Goal: Use online tool/utility: Utilize a website feature to perform a specific function

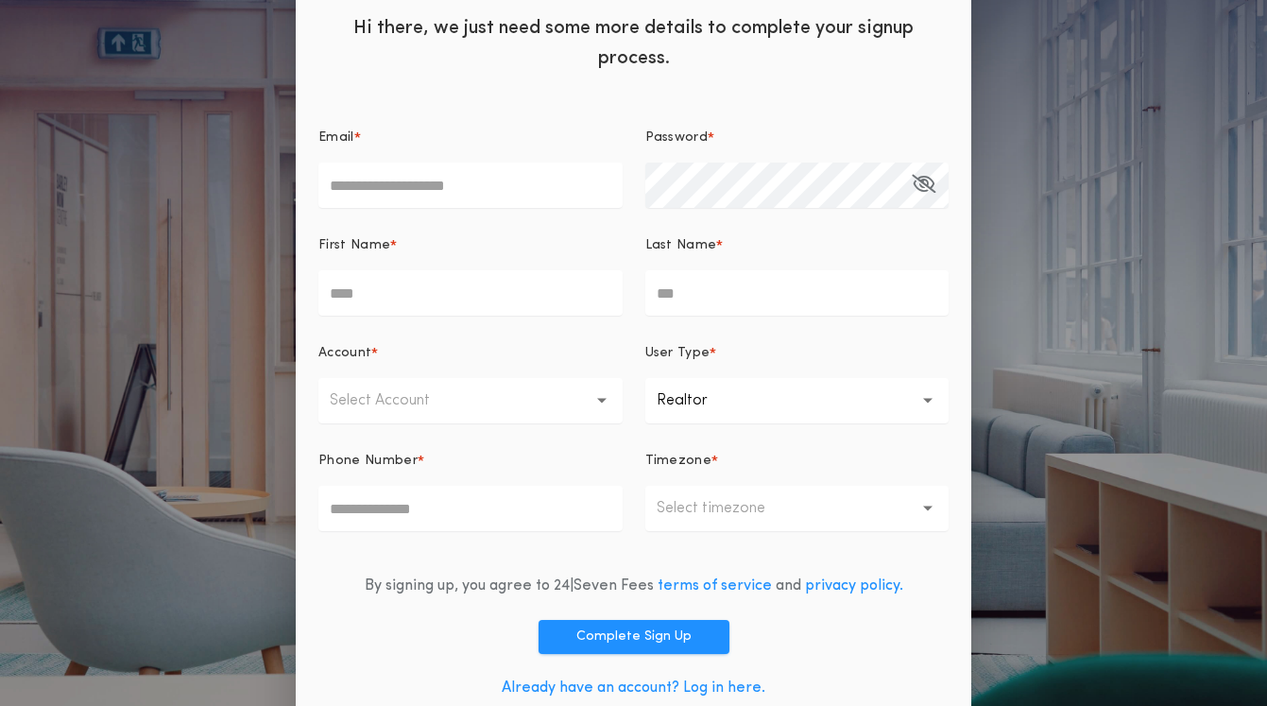
scroll to position [124, 0]
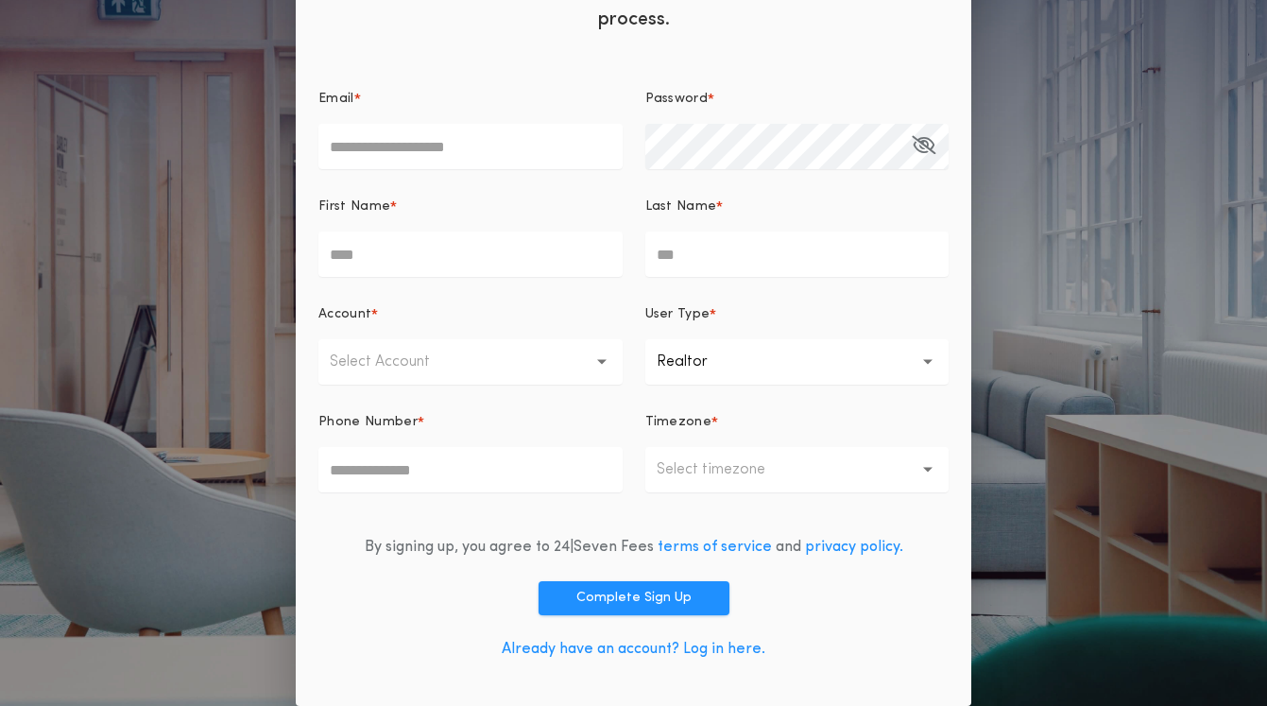
click at [591, 646] on link "Already have an account? Log in here." at bounding box center [634, 649] width 264 height 15
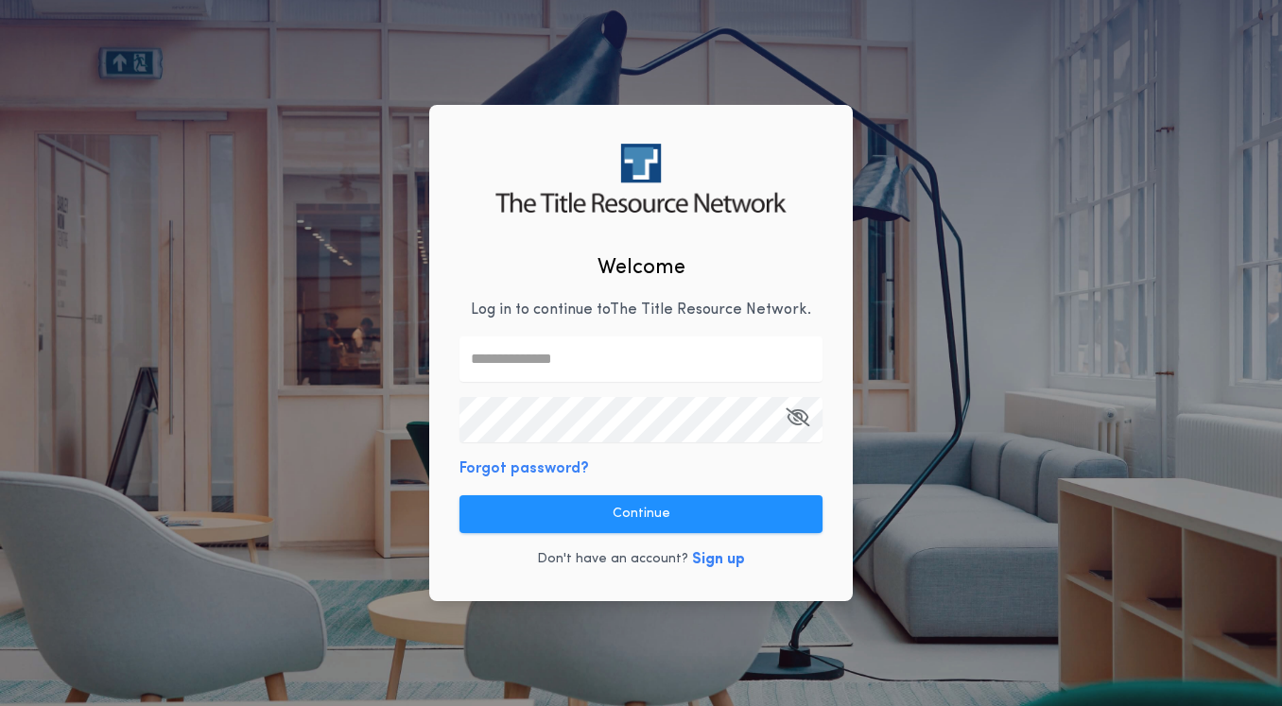
click at [592, 363] on input "text" at bounding box center [640, 358] width 363 height 45
type input "**********"
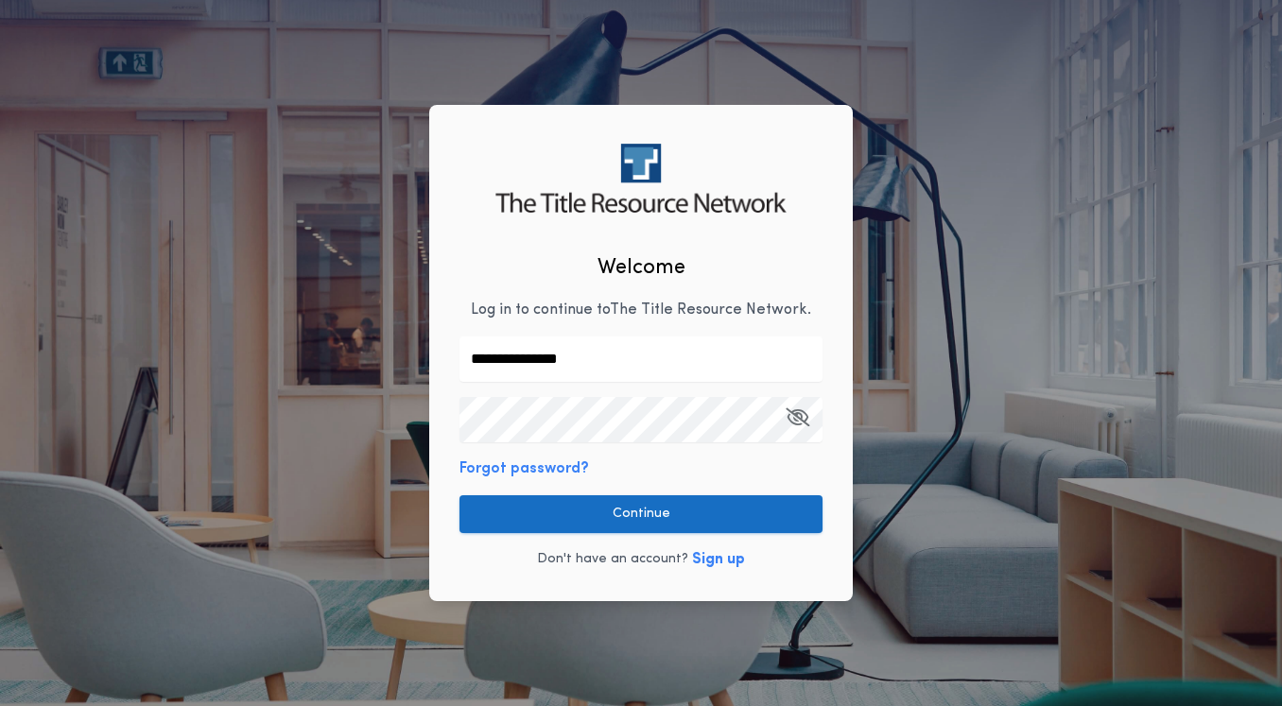
click at [584, 513] on button "Continue" at bounding box center [640, 514] width 363 height 38
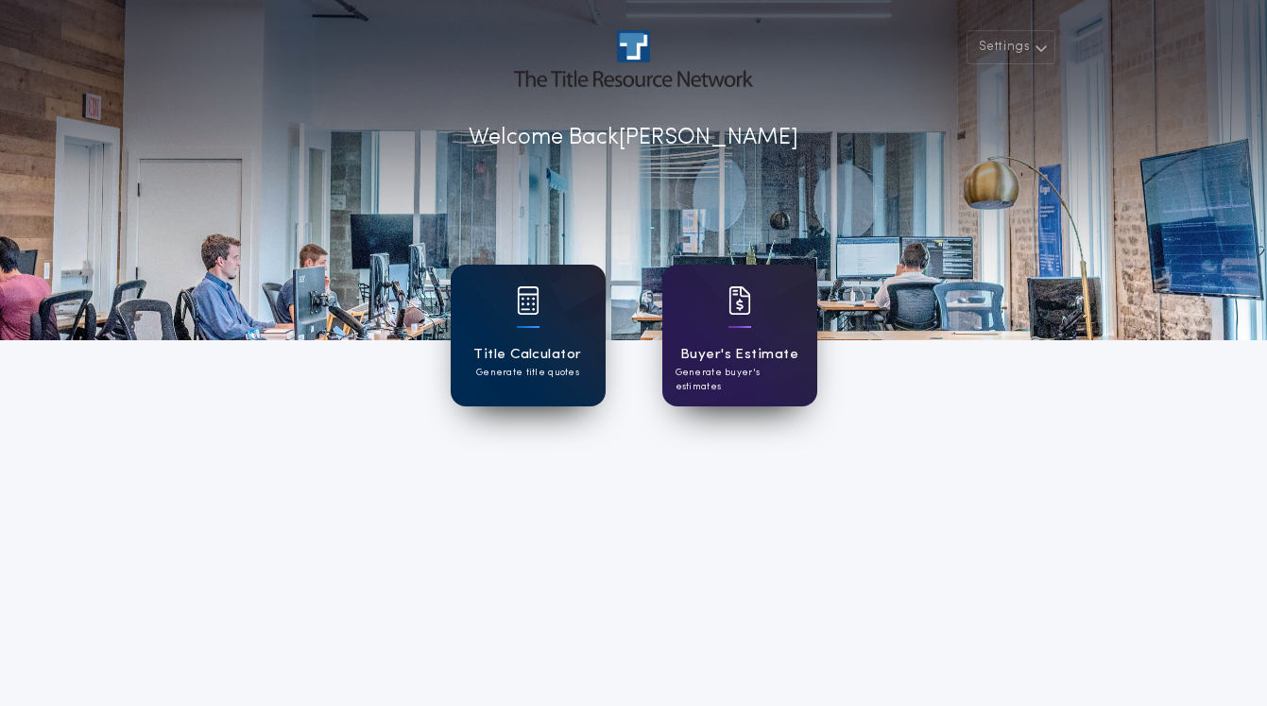
click at [507, 319] on div "Title Calculator Generate title quotes" at bounding box center [528, 336] width 155 height 142
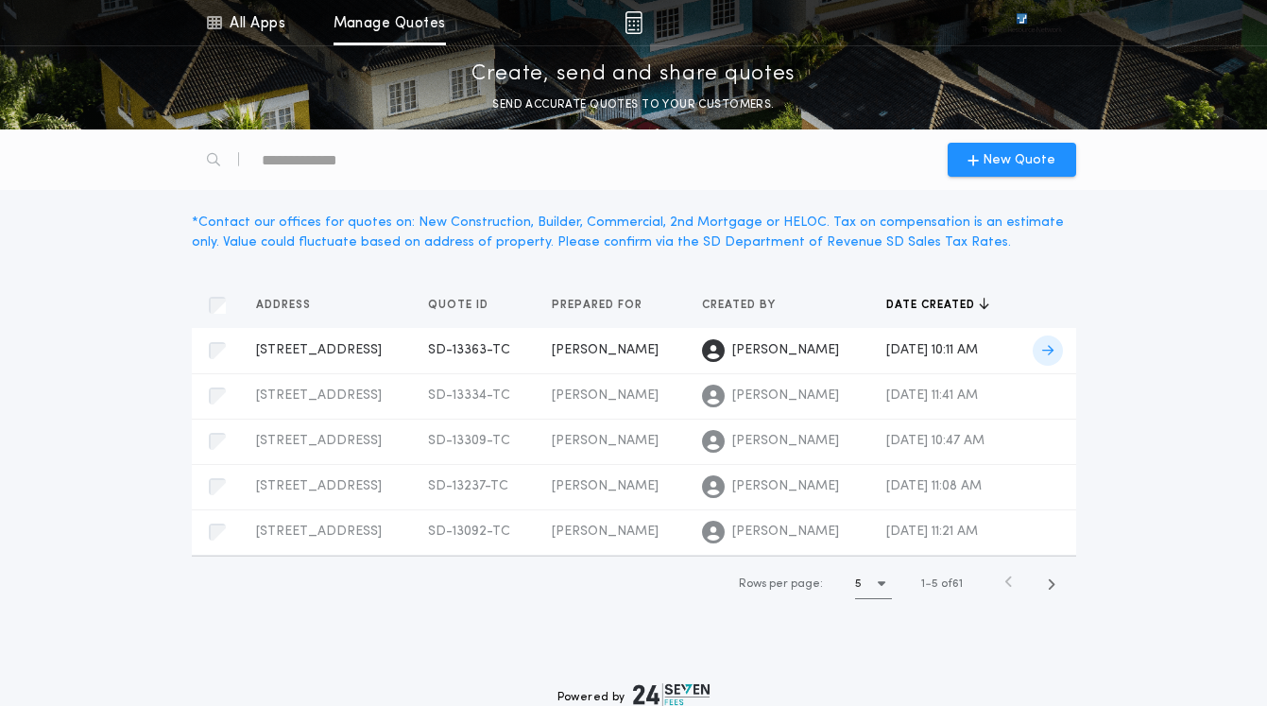
click at [319, 357] on span "[STREET_ADDRESS]" at bounding box center [319, 350] width 126 height 14
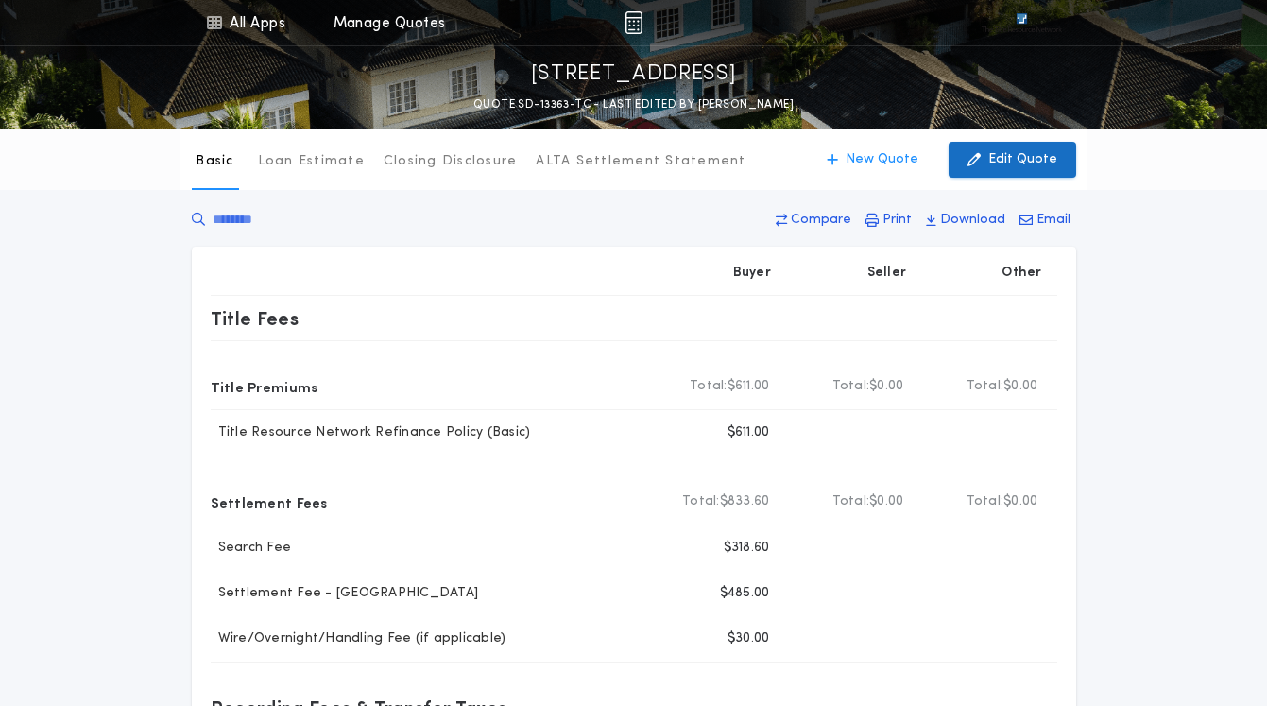
click at [1016, 160] on p "Edit Quote" at bounding box center [1023, 159] width 69 height 19
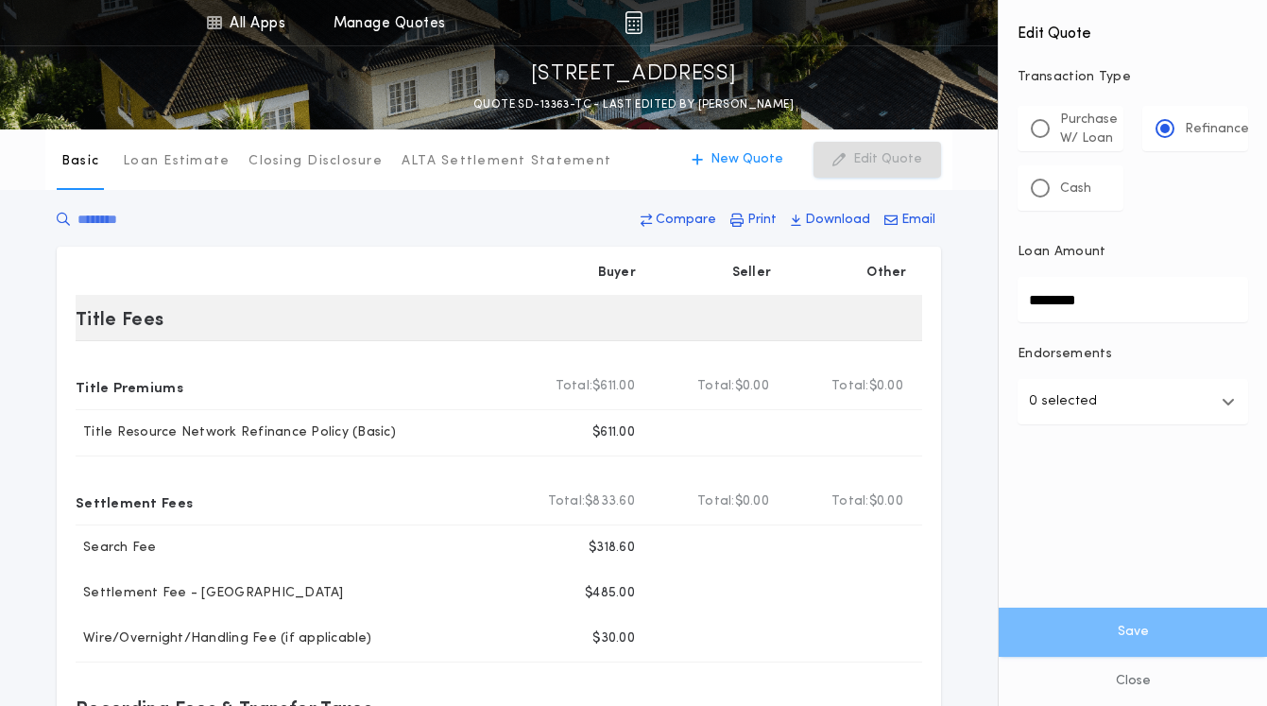
click at [905, 298] on div "All Apps Title Calculator Buyer's Estimate Menu All Apps Manage Quotes [STREET_…" at bounding box center [633, 628] width 1267 height 1256
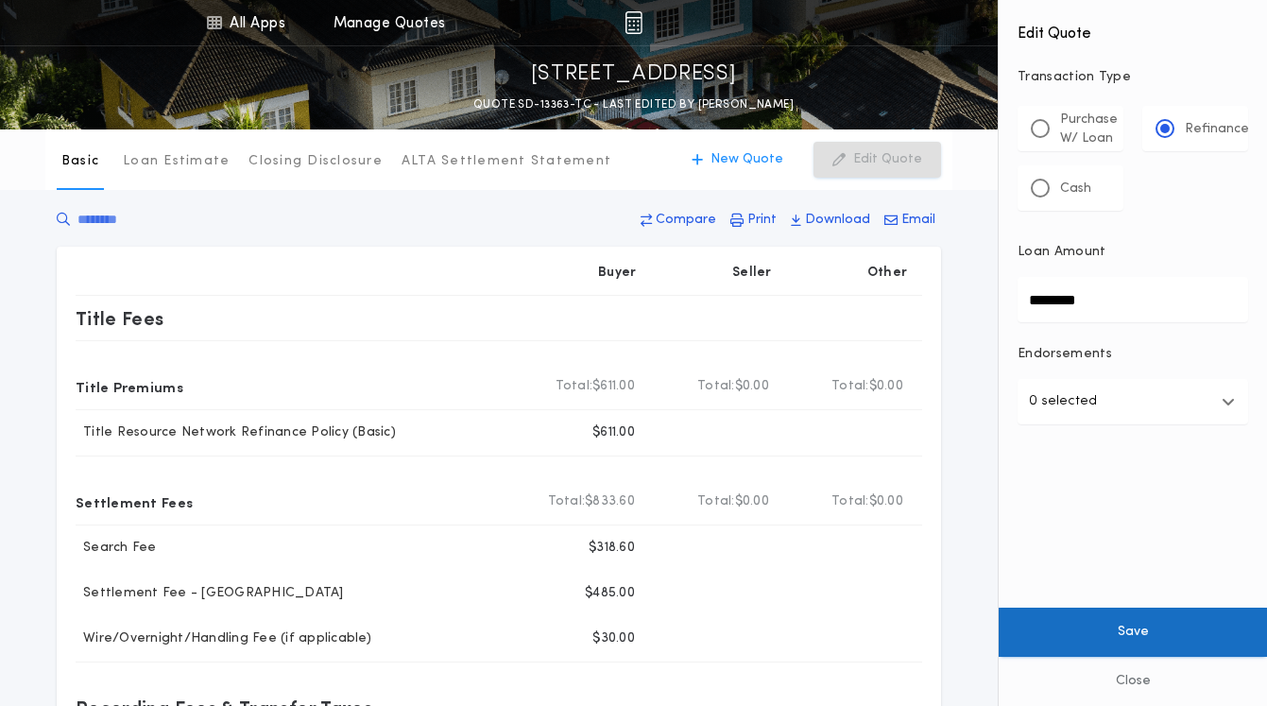
type input "********"
click at [1090, 616] on button "Save" at bounding box center [1133, 632] width 268 height 49
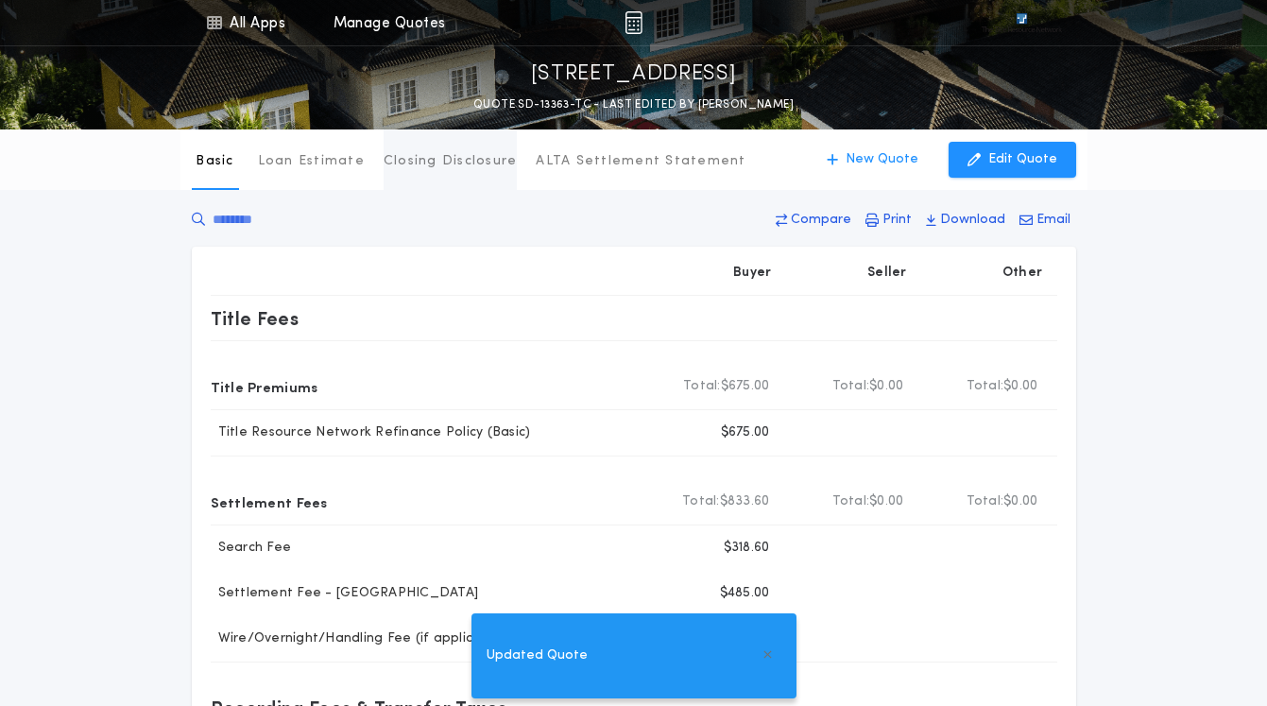
click at [443, 158] on p "Closing Disclosure" at bounding box center [451, 161] width 134 height 19
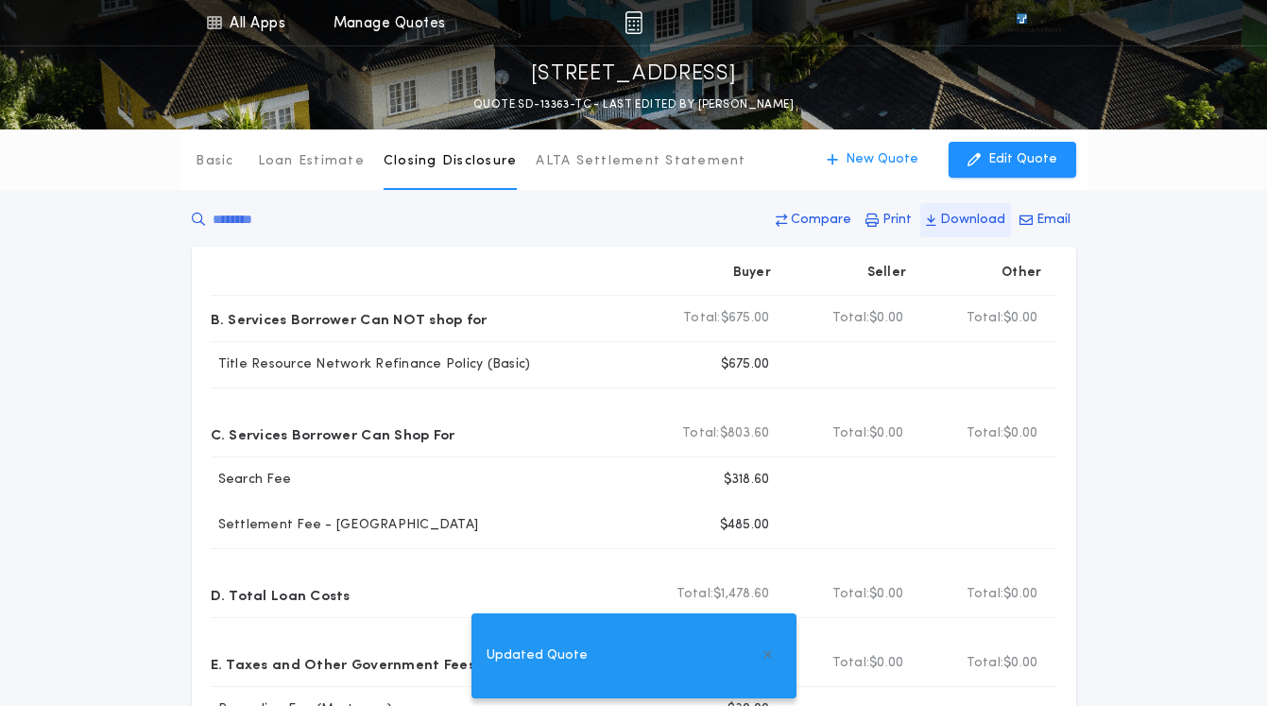
click at [974, 216] on p "Download" at bounding box center [972, 220] width 65 height 19
